Goal: Task Accomplishment & Management: Manage account settings

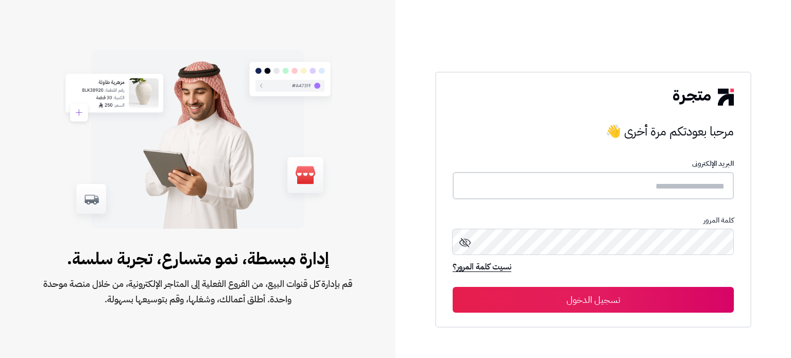
type input "*****"
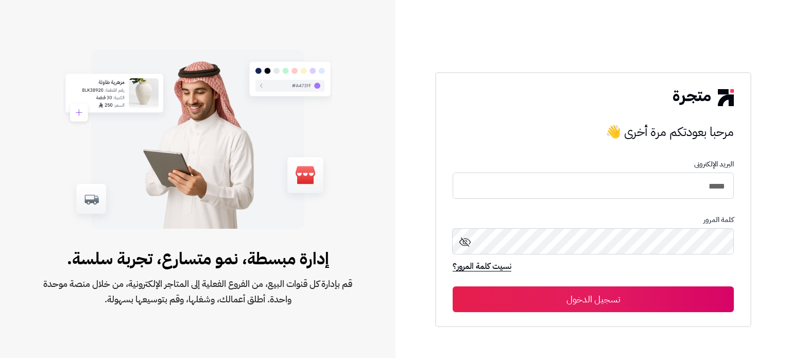
click at [620, 288] on button "تسجيل الدخول" at bounding box center [593, 299] width 281 height 26
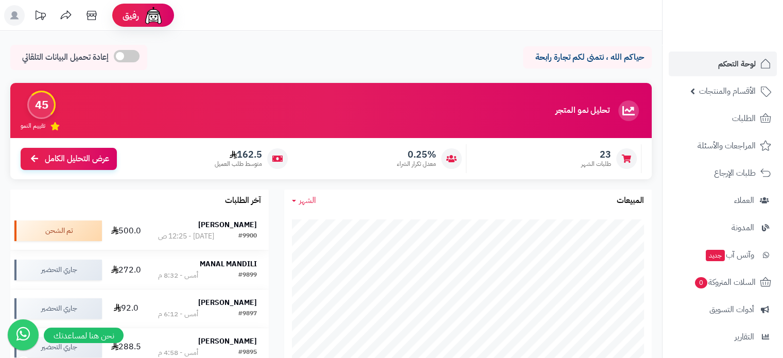
click at [214, 226] on strong "fahad althaher" at bounding box center [227, 224] width 59 height 11
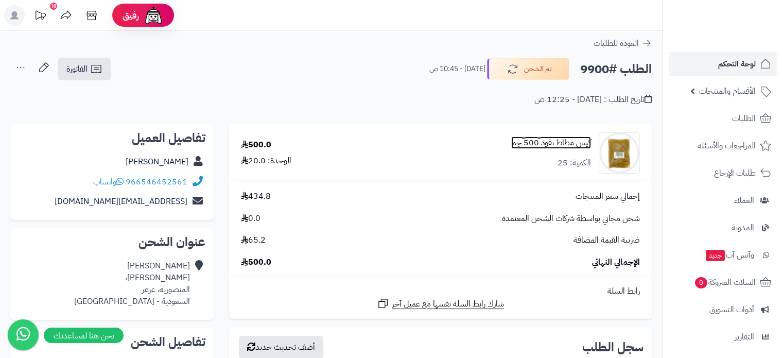
click at [525, 146] on link "كيس مطاط نقود 500 جم" at bounding box center [551, 143] width 80 height 12
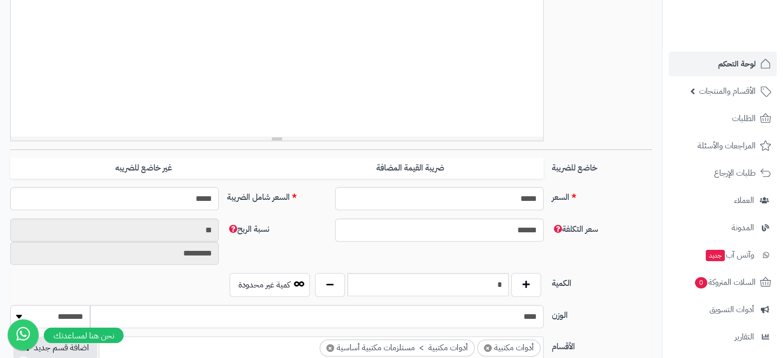
scroll to position [361, 0]
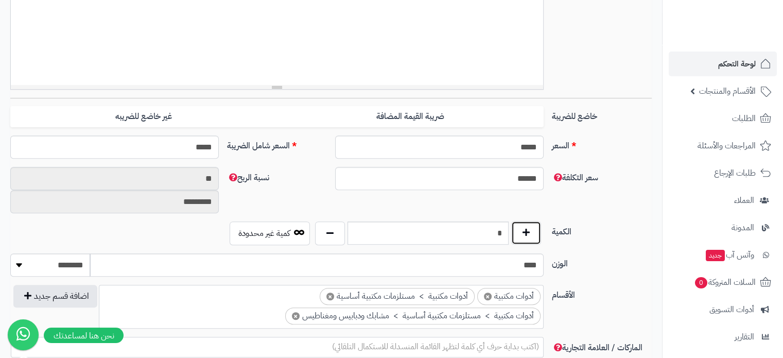
click at [523, 233] on button "button" at bounding box center [526, 233] width 30 height 24
click at [523, 232] on button "button" at bounding box center [526, 233] width 30 height 24
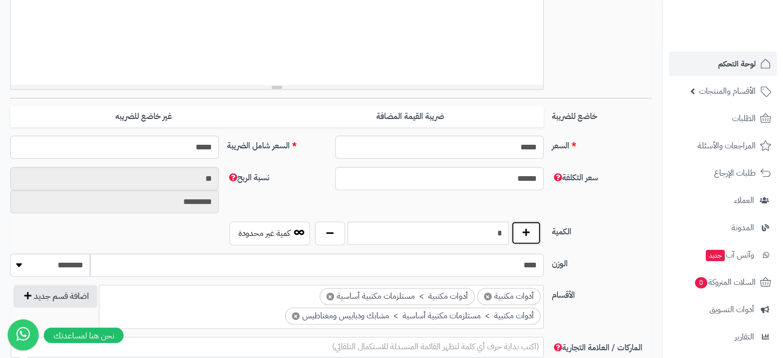
click at [523, 232] on button "button" at bounding box center [526, 233] width 30 height 24
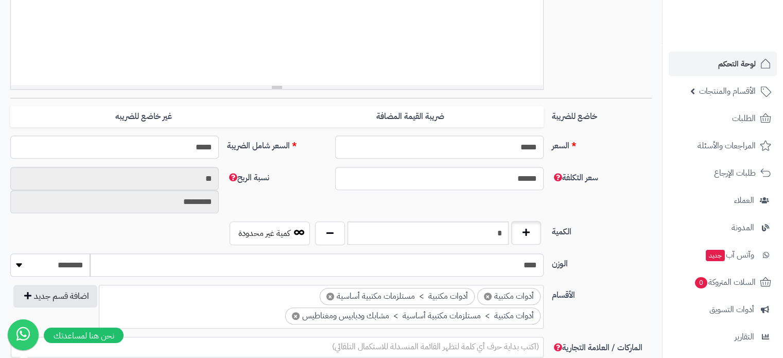
type input "**"
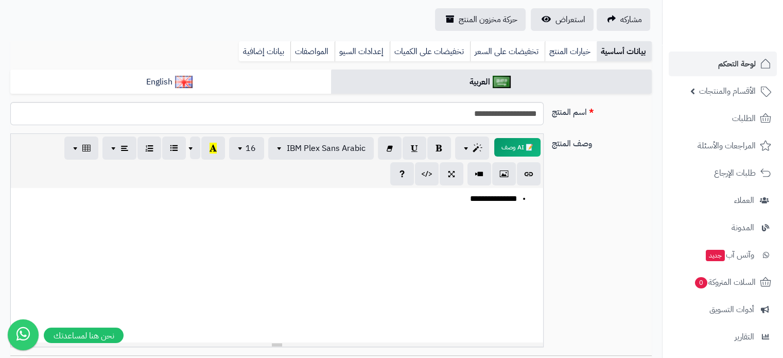
scroll to position [0, 0]
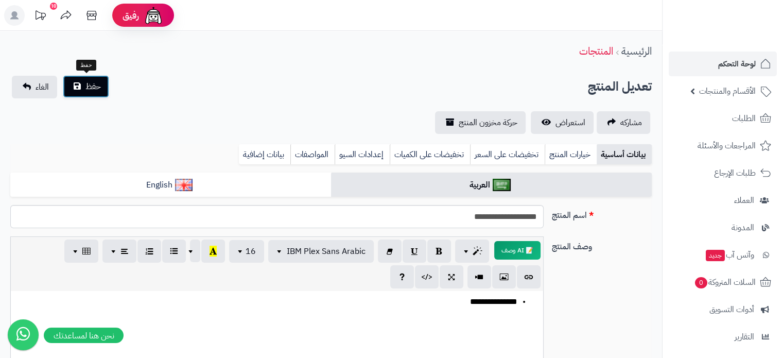
click at [87, 81] on span "حفظ" at bounding box center [92, 86] width 15 height 12
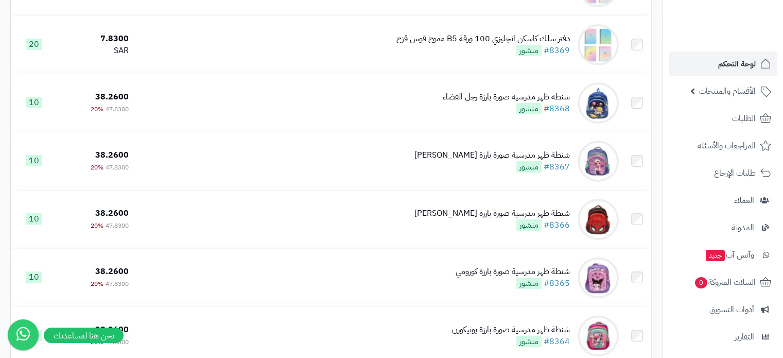
scroll to position [155, 0]
